Goal: Transaction & Acquisition: Purchase product/service

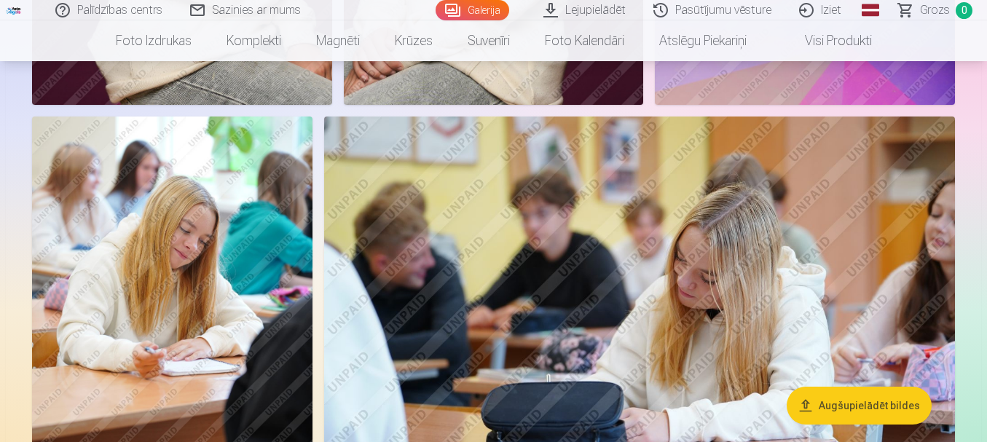
scroll to position [729, 0]
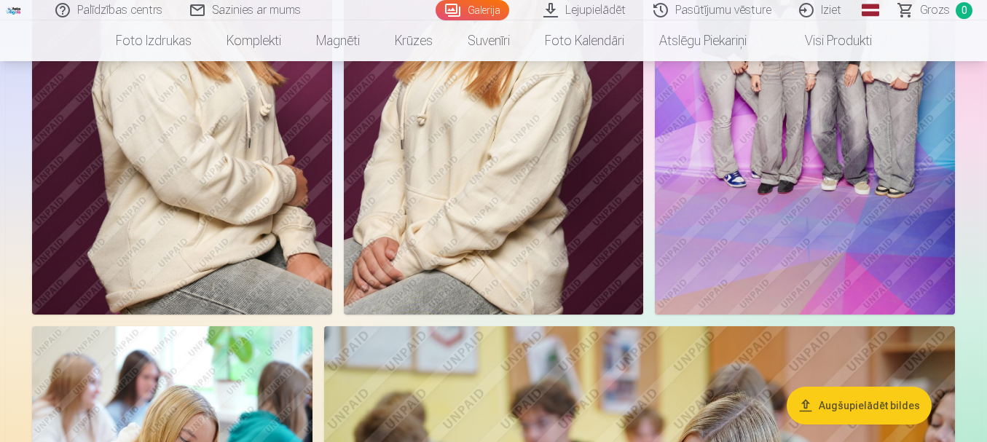
click at [875, 398] on button "Augšupielādēt bildes" at bounding box center [859, 406] width 145 height 38
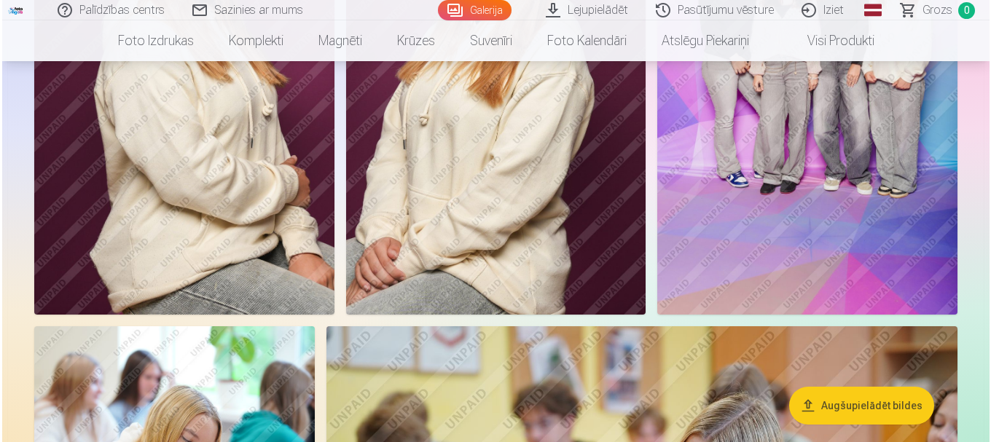
scroll to position [730, 0]
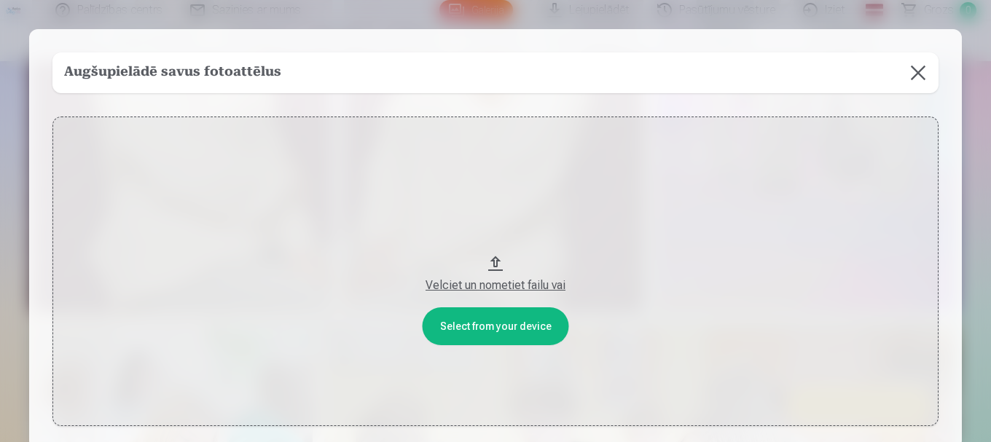
click at [501, 283] on div "Velciet un nometiet failu vai" at bounding box center [495, 285] width 857 height 17
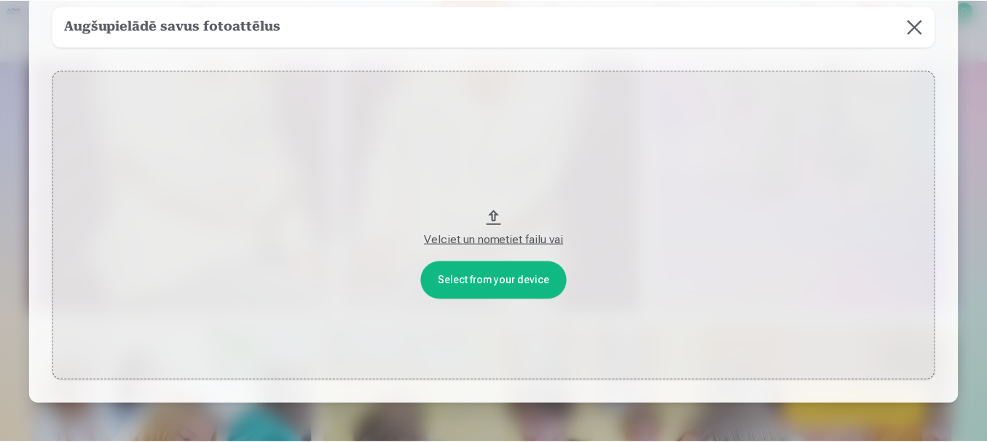
scroll to position [0, 0]
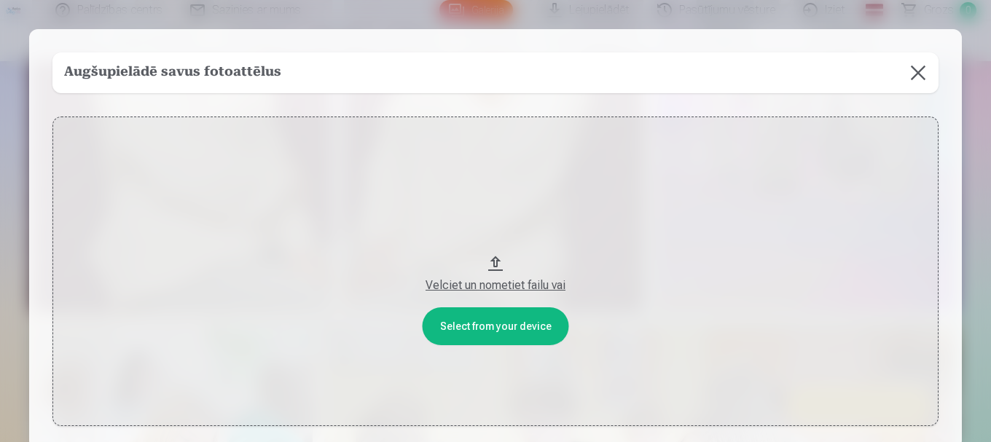
click at [914, 73] on button at bounding box center [918, 72] width 41 height 41
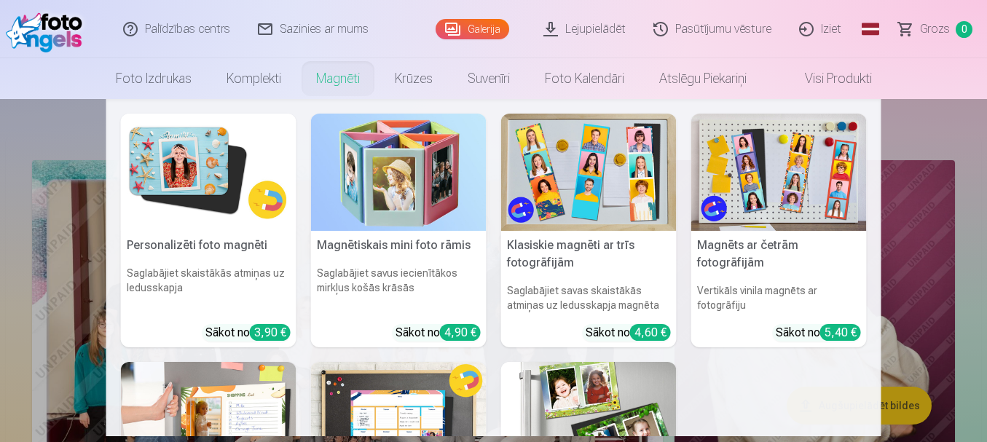
click at [328, 84] on link "Magnēti" at bounding box center [338, 78] width 79 height 41
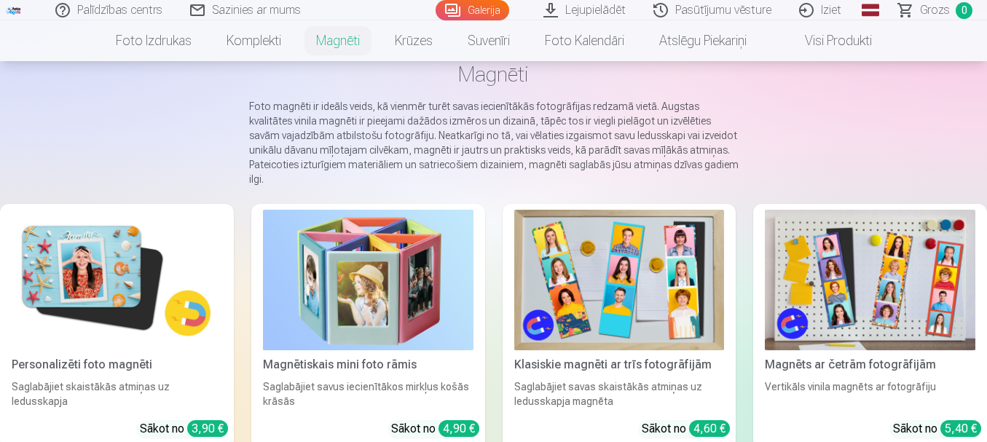
scroll to position [219, 0]
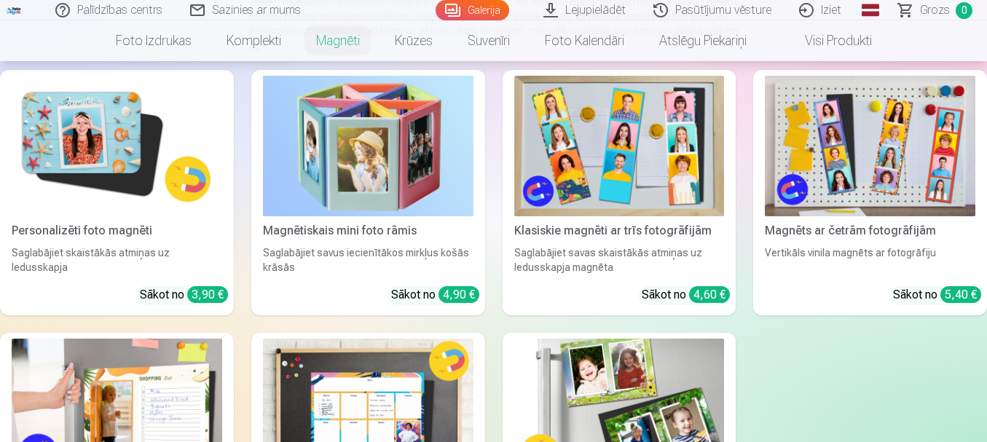
click at [100, 200] on link "Personalizēti foto magnēti Saglabājiet skaistākās atmiņas uz ledusskapja Sākot …" at bounding box center [117, 193] width 234 height 246
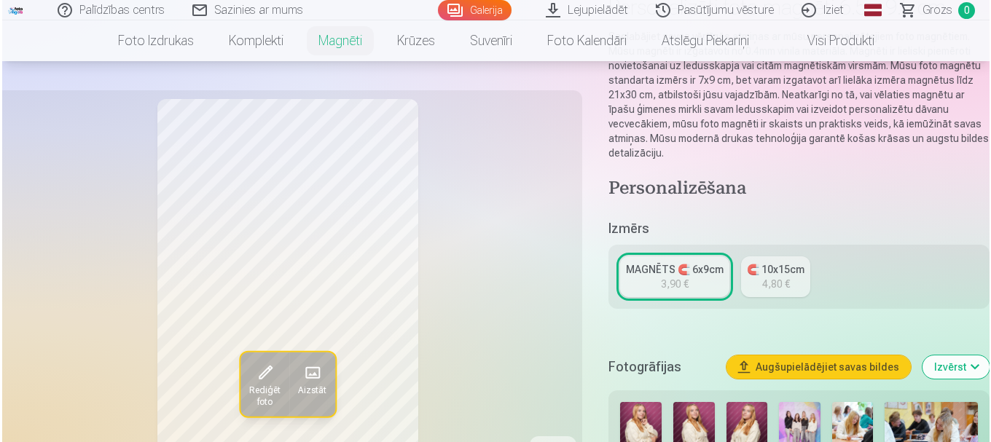
scroll to position [291, 0]
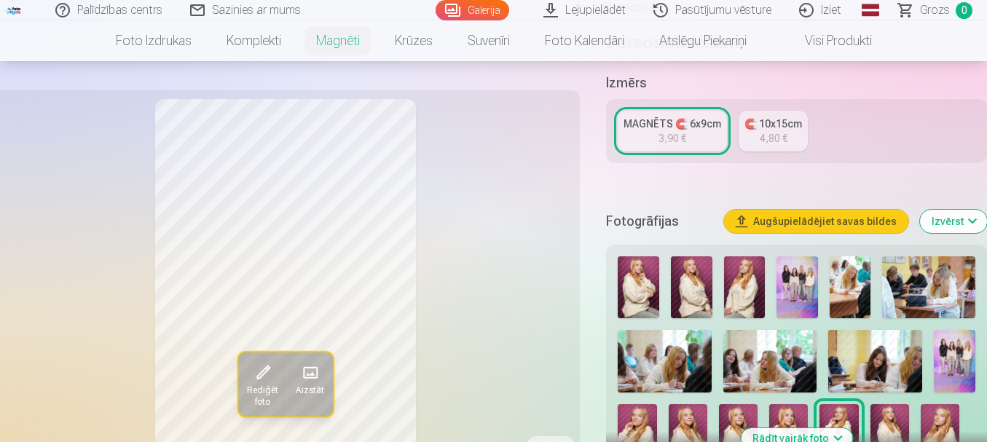
click at [275, 389] on span "Rediģēt foto" at bounding box center [262, 396] width 31 height 23
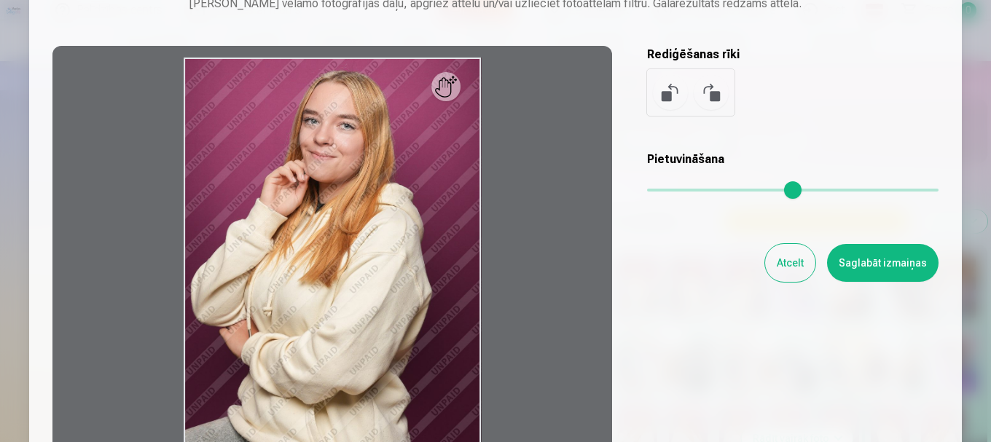
scroll to position [0, 0]
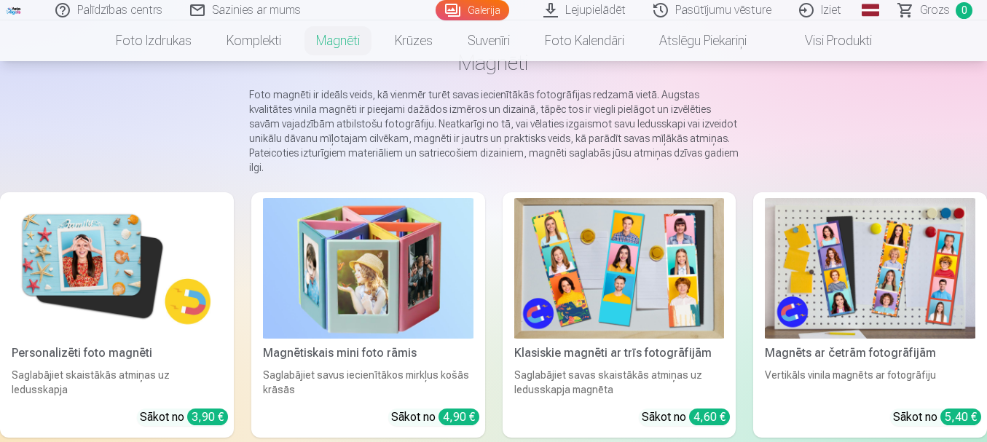
scroll to position [146, 0]
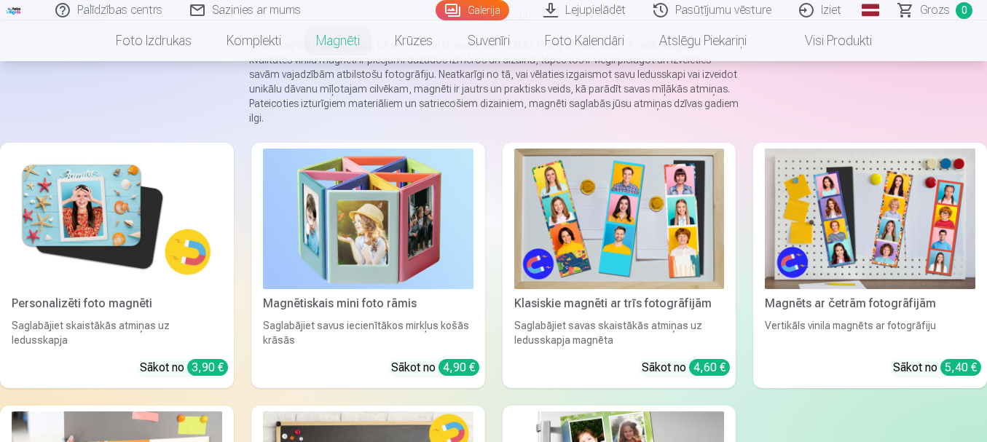
click at [581, 221] on img at bounding box center [619, 219] width 211 height 141
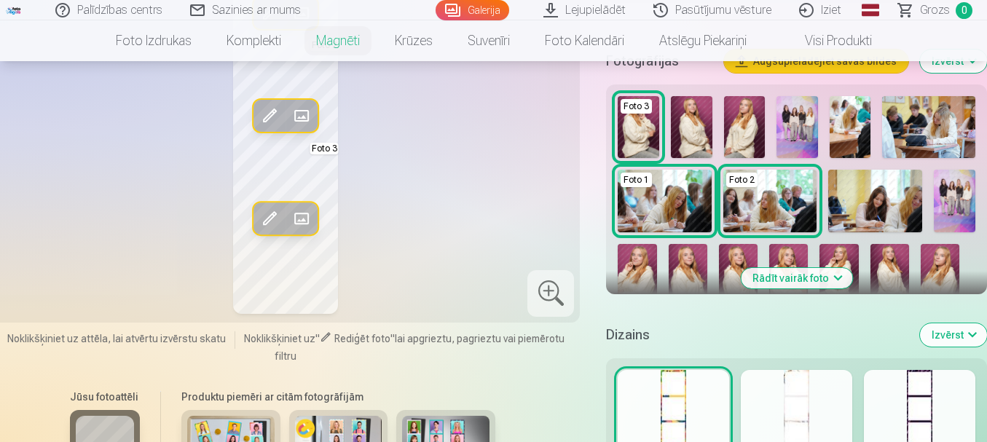
scroll to position [656, 0]
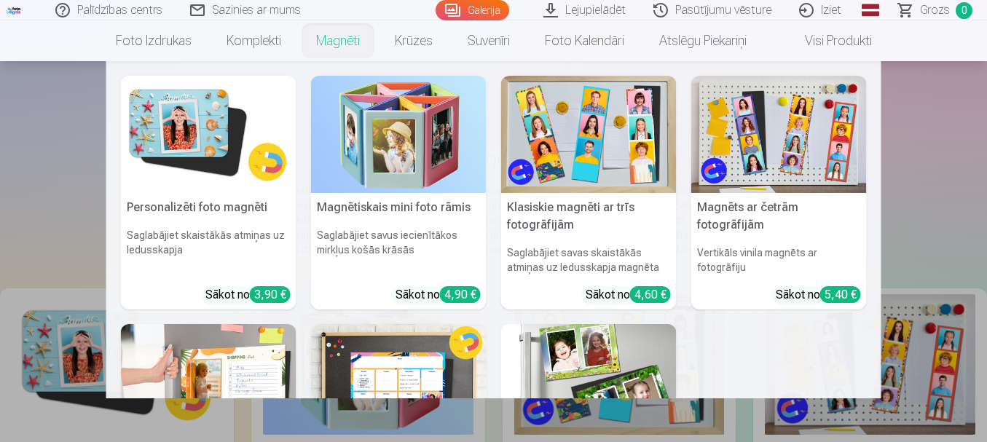
scroll to position [73, 0]
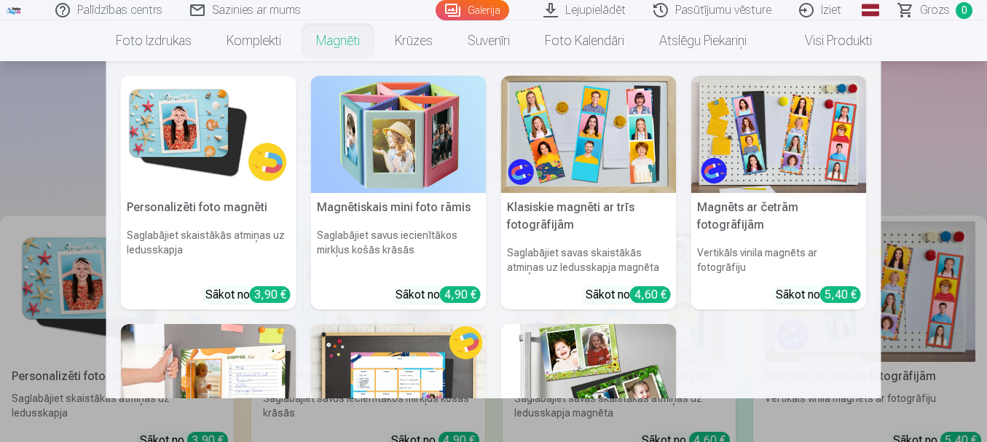
drag, startPoint x: 943, startPoint y: 74, endPoint x: 914, endPoint y: 72, distance: 29.9
click at [943, 74] on nav "Personalizēti foto magnēti Saglabājiet skaistākās atmiņas uz ledusskapja Sākot …" at bounding box center [493, 229] width 987 height 337
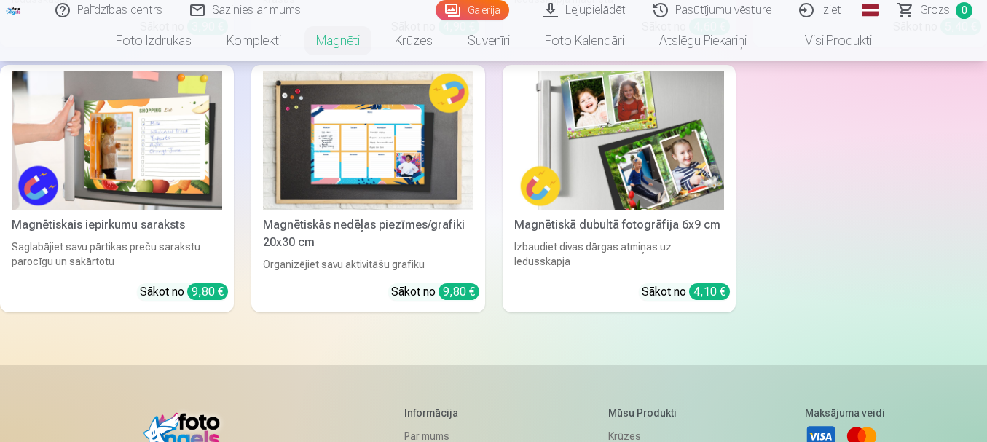
scroll to position [510, 0]
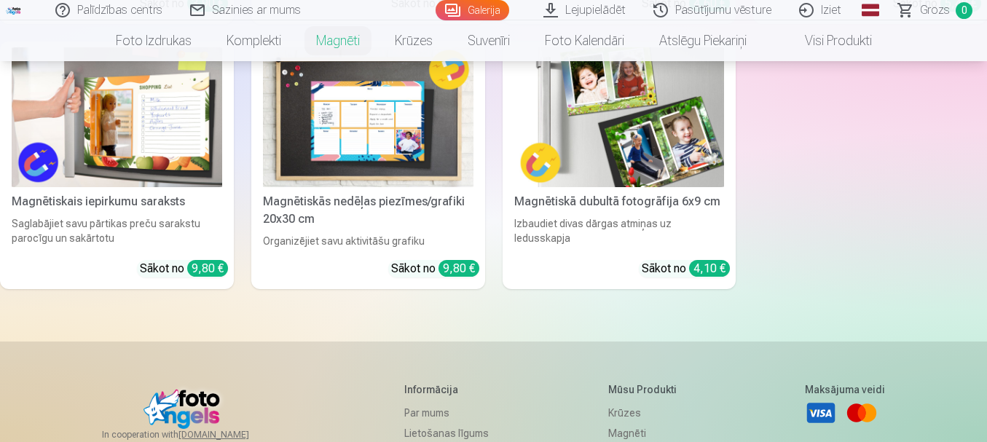
click at [671, 154] on img at bounding box center [619, 117] width 211 height 141
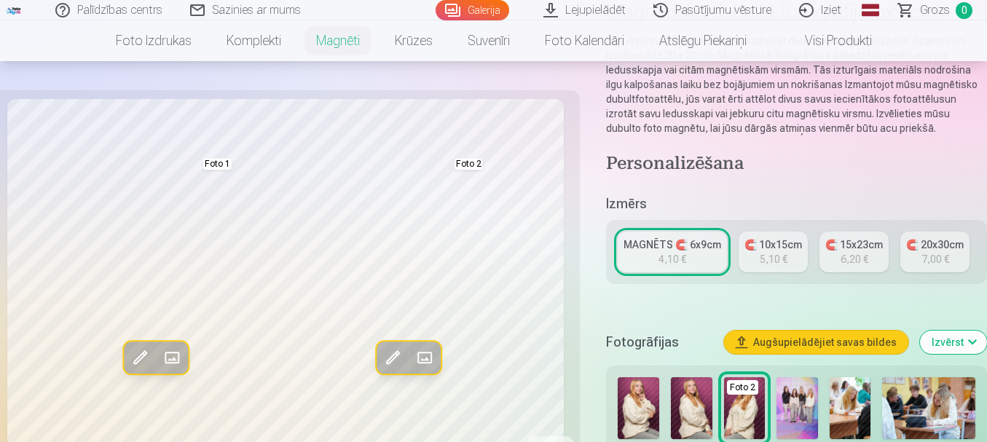
scroll to position [146, 0]
